Goal: Transaction & Acquisition: Purchase product/service

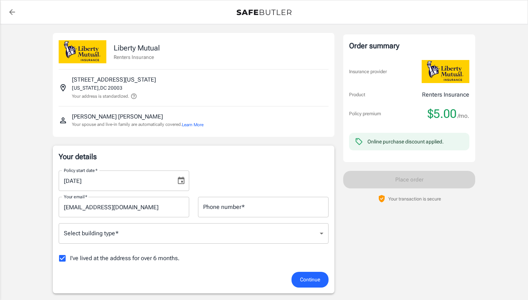
click at [366, 145] on div "Online purchase discount applied." at bounding box center [409, 142] width 120 height 18
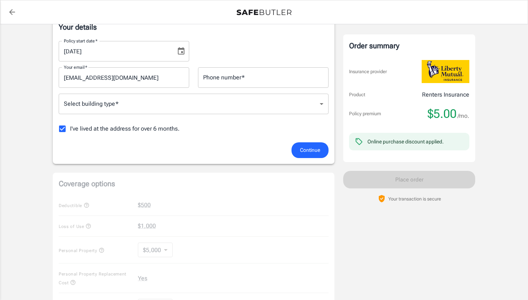
scroll to position [129, 0]
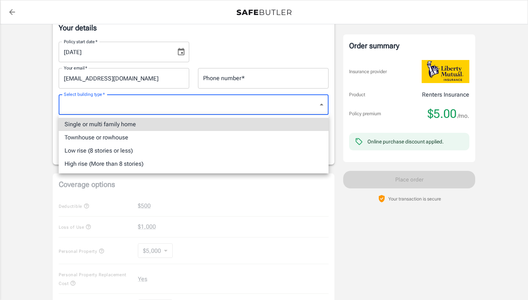
click at [159, 109] on body "Policy premium $ 5.00 /mo Liberty Mutual Renters Insurance [STREET_ADDRESS][US_…" at bounding box center [264, 217] width 528 height 693
click at [125, 160] on li "High rise (More than 8 stories)" at bounding box center [194, 164] width 270 height 13
type input "highrise"
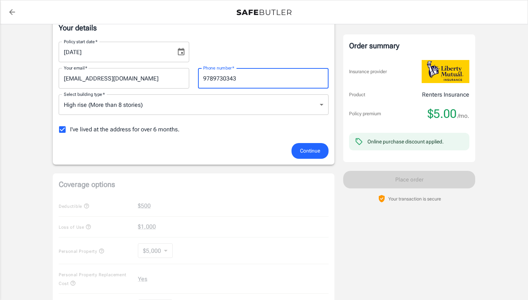
type input "9789730343"
click at [251, 150] on div "Continue" at bounding box center [193, 151] width 278 height 16
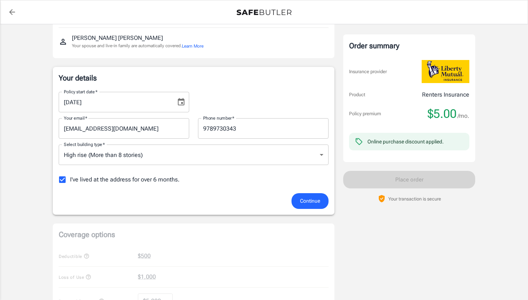
scroll to position [73, 0]
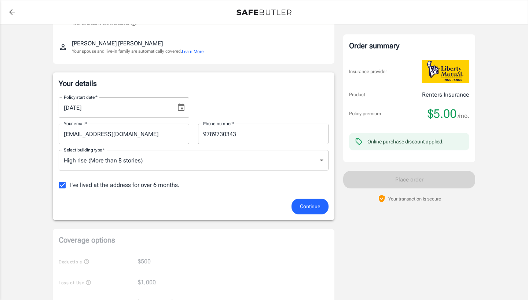
click at [121, 183] on span "I've lived at the address for over 6 months." at bounding box center [125, 185] width 110 height 9
click at [70, 183] on input "I've lived at the address for over 6 months." at bounding box center [62, 185] width 15 height 15
checkbox input "false"
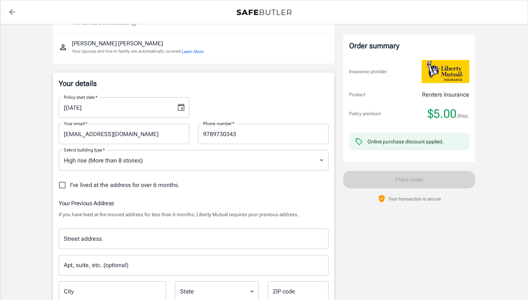
scroll to position [108, 0]
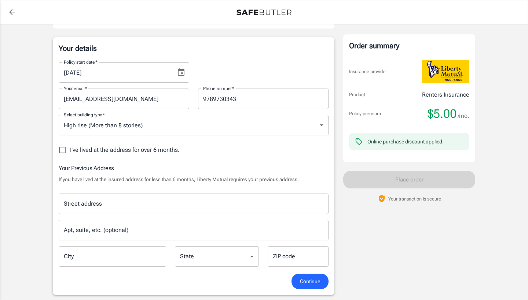
click at [159, 195] on div "Street address" at bounding box center [194, 204] width 270 height 21
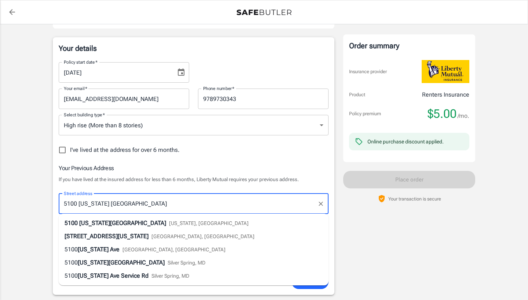
click at [92, 222] on span "[US_STATE][GEOGRAPHIC_DATA]" at bounding box center [122, 223] width 87 height 7
type input "[STREET_ADDRESS][US_STATE]"
type input "[US_STATE]"
select select "DC"
type input "20008"
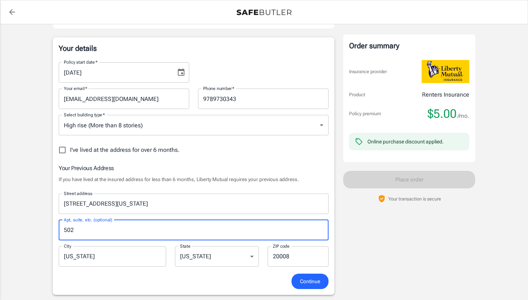
type input "502"
click at [27, 221] on div "Policy premium $ 5.00 /mo Liberty Mutual Renters Insurance [STREET_ADDRESS][US_…" at bounding box center [264, 279] width 528 height 727
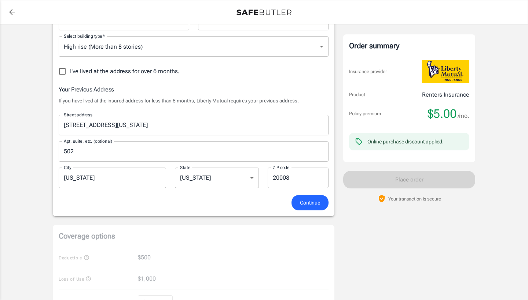
scroll to position [188, 0]
click at [314, 204] on span "Continue" at bounding box center [310, 201] width 20 height 9
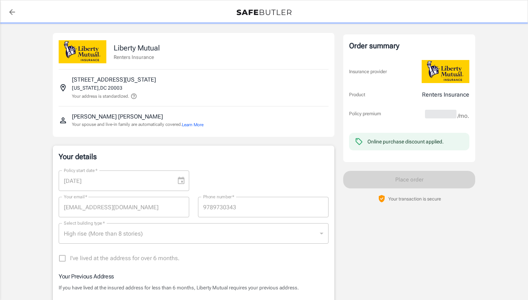
scroll to position [0, 0]
